Goal: Task Accomplishment & Management: Manage account settings

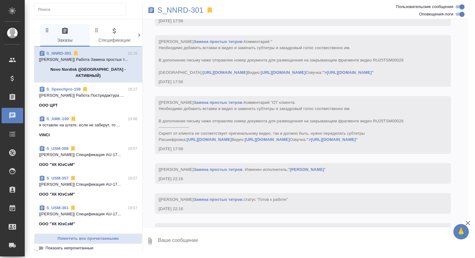
scroll to position [1247, 0]
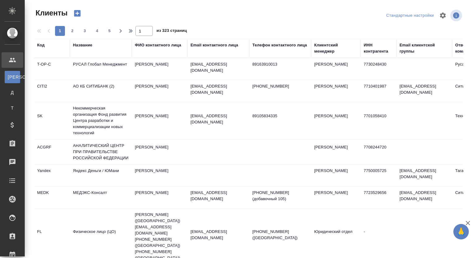
select select "RU"
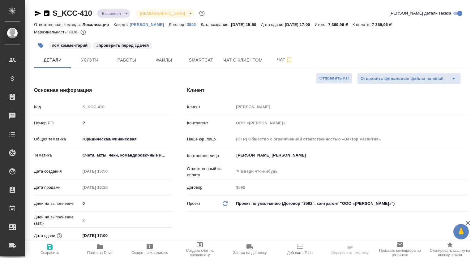
select select "RU"
type textarea "x"
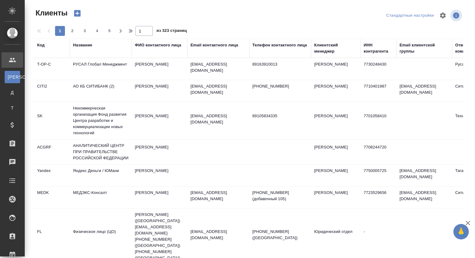
select select "RU"
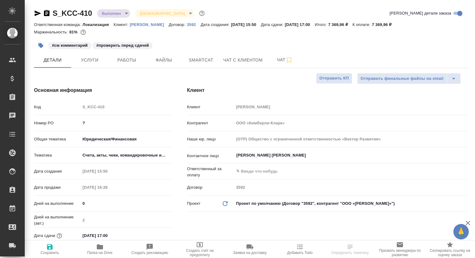
select select "RU"
type textarea "x"
